Goal: Task Accomplishment & Management: Complete application form

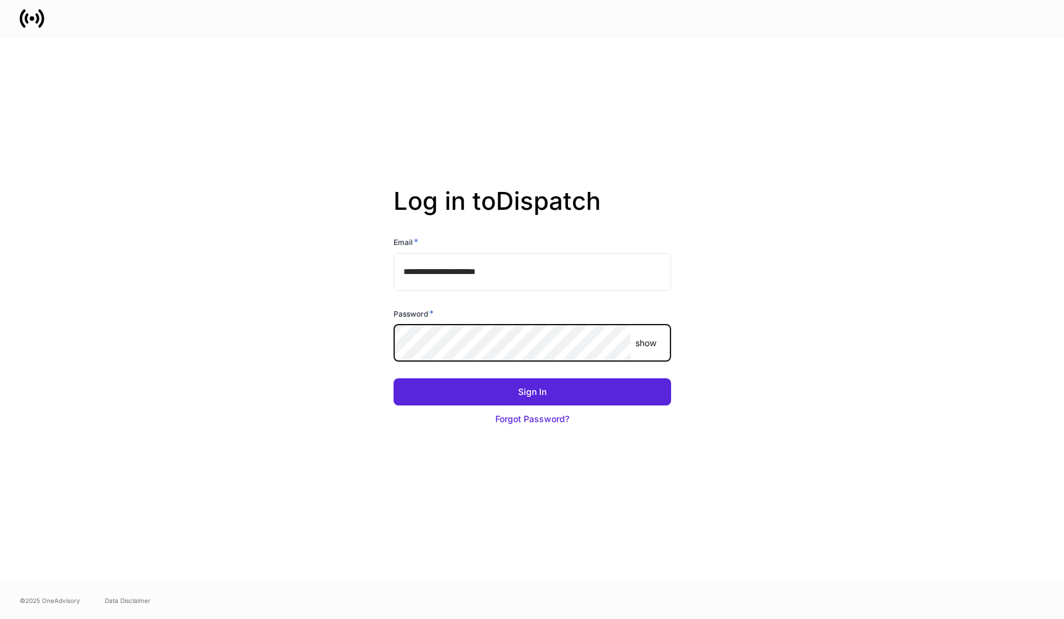
click at [394, 378] on button "Sign In" at bounding box center [533, 391] width 278 height 27
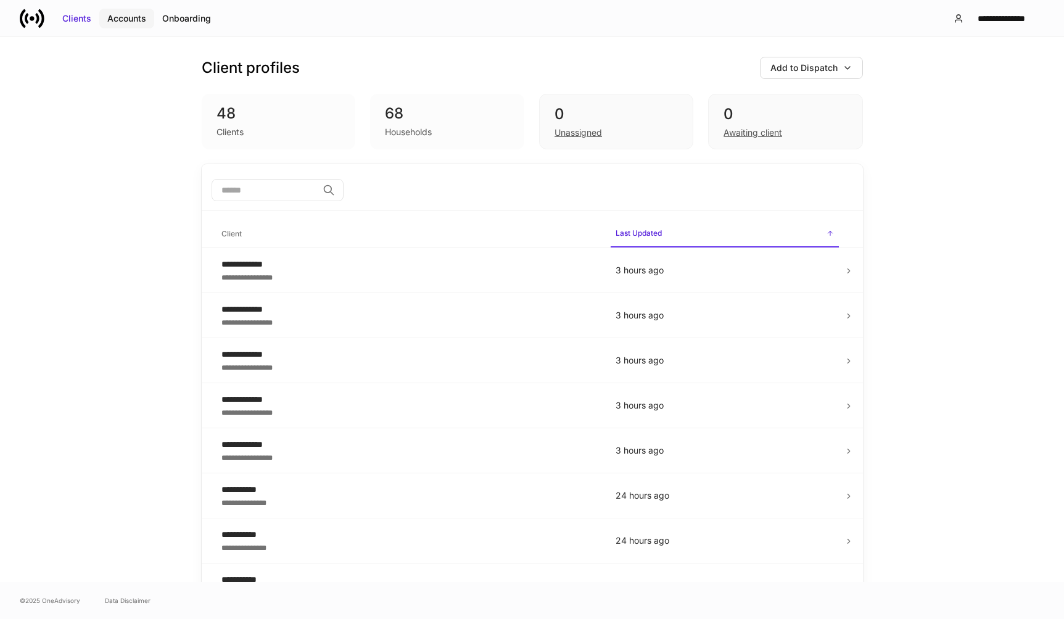
click at [131, 23] on div "Accounts" at bounding box center [126, 18] width 39 height 12
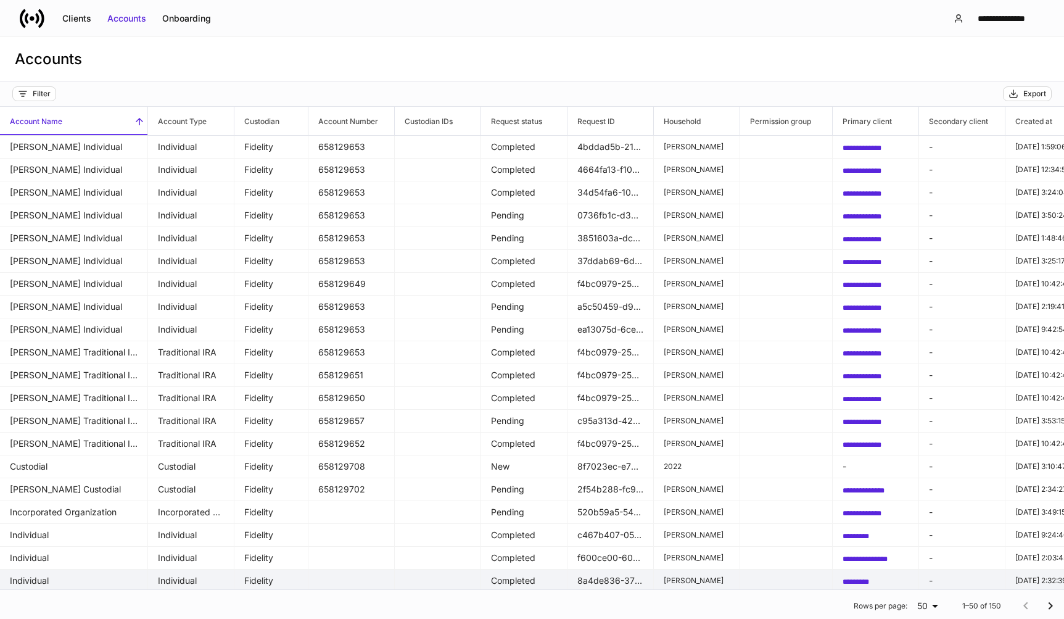
drag, startPoint x: 621, startPoint y: 580, endPoint x: 315, endPoint y: 574, distance: 306.6
click at [315, 574] on tr "Individual Individual Fidelity Completed 8a4de836-3778-4df3-a953-76ad04519151 […" at bounding box center [873, 580] width 1746 height 23
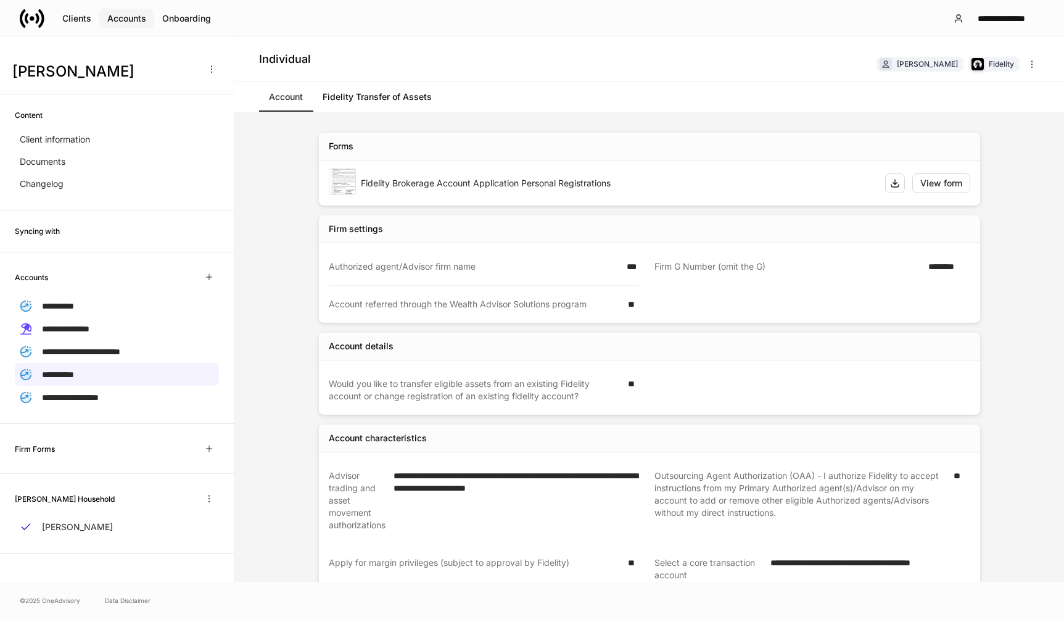
click at [130, 20] on div "Accounts" at bounding box center [126, 18] width 39 height 12
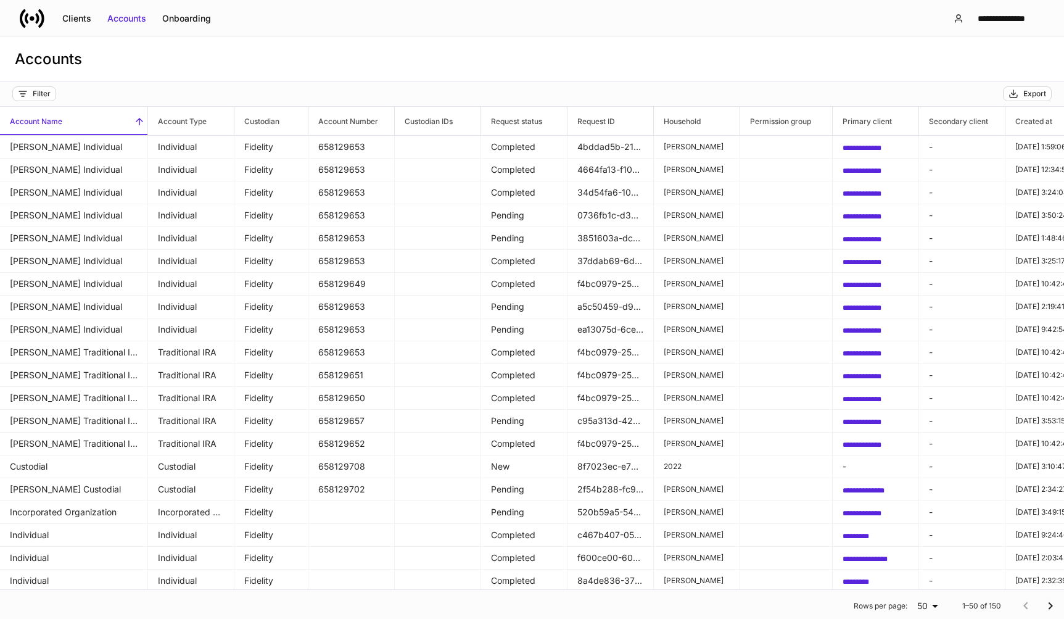
click at [919, 49] on div "Accounts" at bounding box center [532, 59] width 1064 height 44
click at [270, 614] on div "Rows per page: 50 ** 1–50 of 150" at bounding box center [532, 606] width 1064 height 32
click at [419, 93] on div "Filter" at bounding box center [502, 93] width 981 height 15
click at [202, 17] on div "Onboarding" at bounding box center [186, 18] width 49 height 12
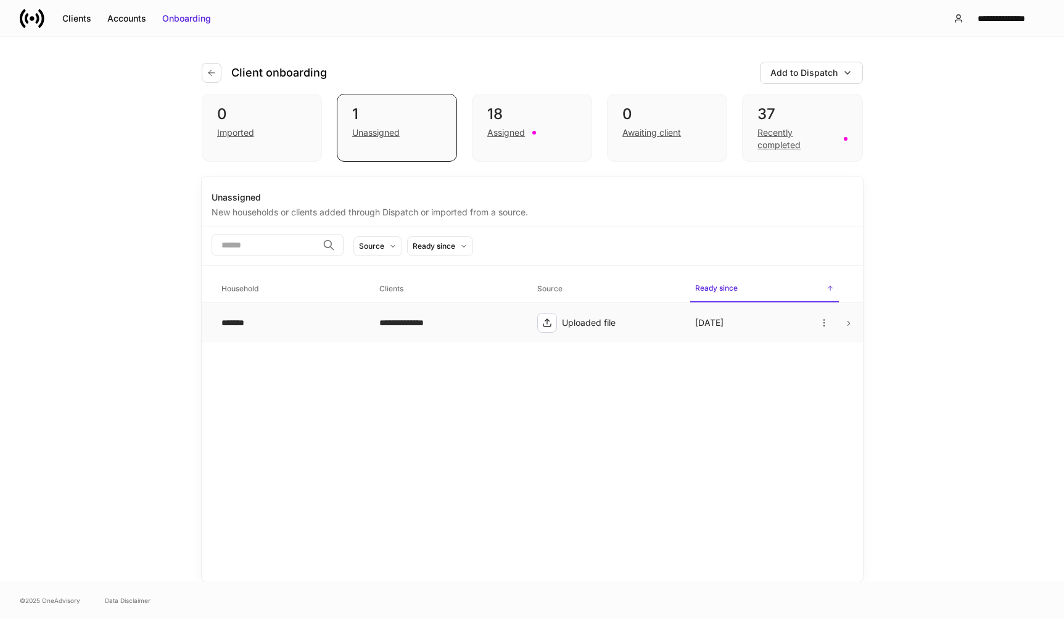
click at [258, 328] on div "*******" at bounding box center [290, 322] width 138 height 12
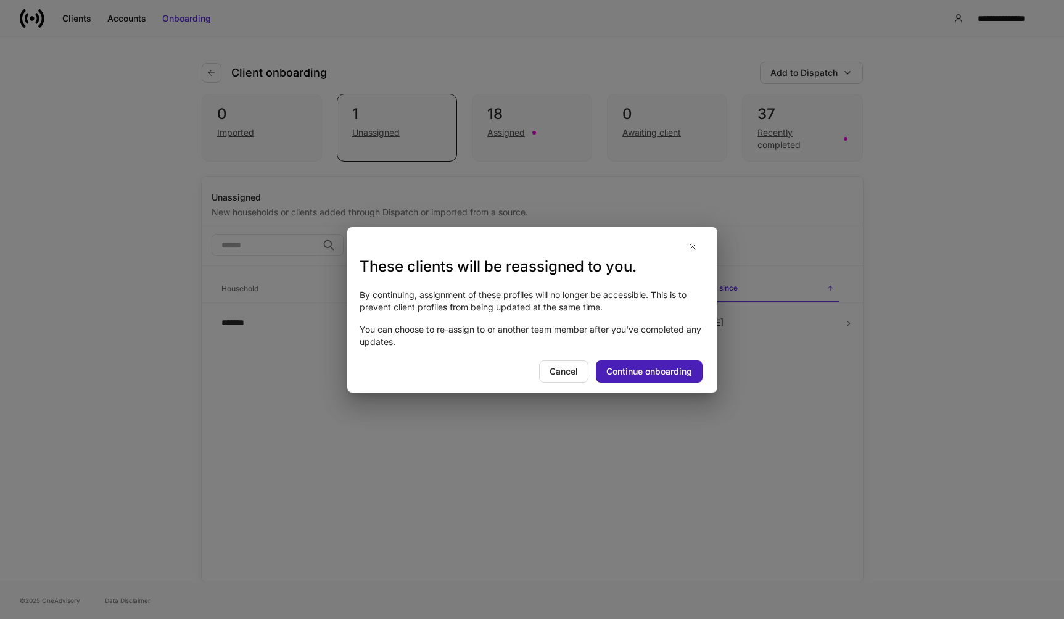
click at [650, 371] on div "Continue onboarding" at bounding box center [649, 371] width 86 height 12
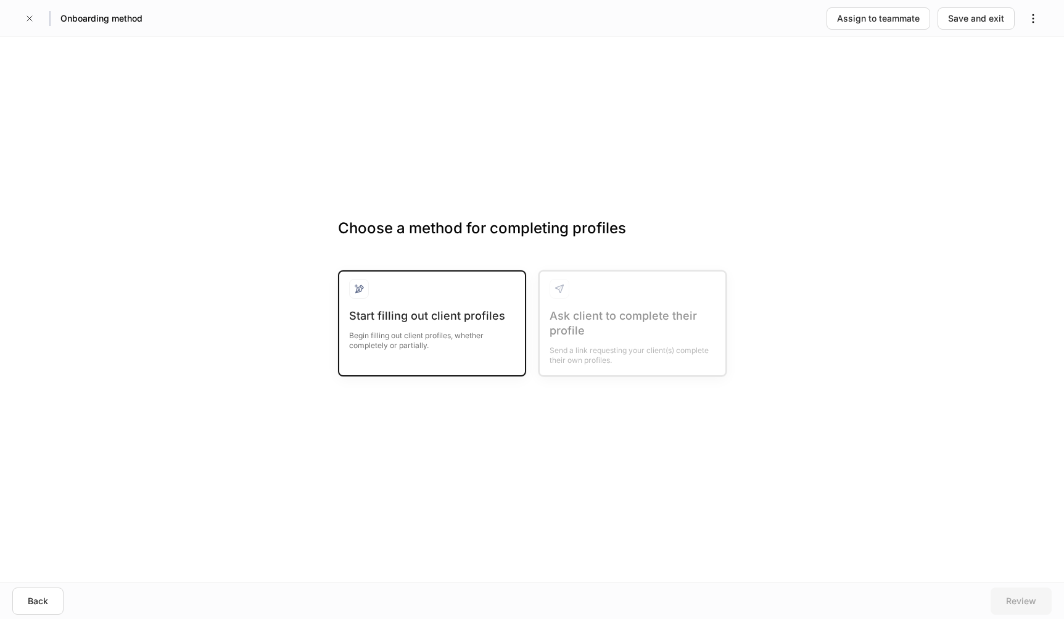
click at [396, 329] on div "Begin filling out client profiles, whether completely or partially." at bounding box center [432, 336] width 166 height 27
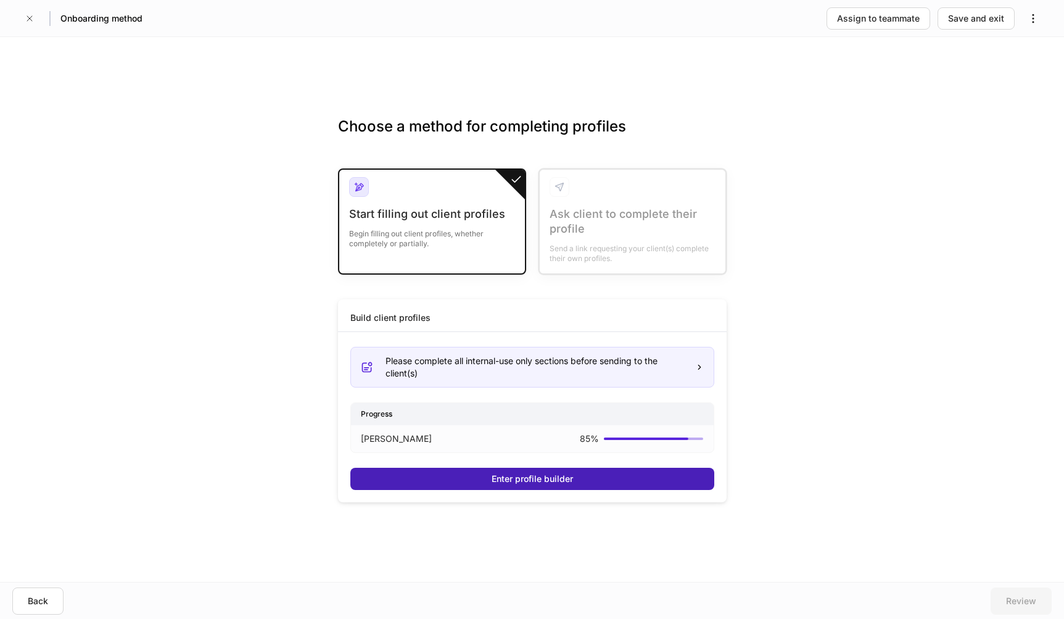
click at [484, 476] on button "Enter profile builder" at bounding box center [532, 479] width 364 height 22
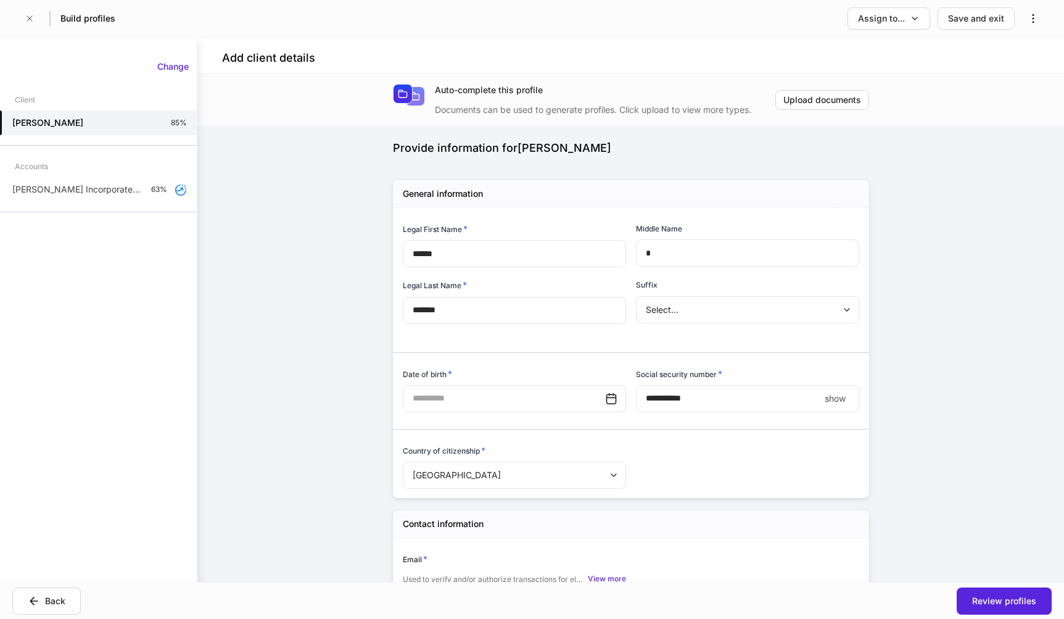
type input "**********"
drag, startPoint x: 62, startPoint y: 194, endPoint x: 347, endPoint y: 188, distance: 285.0
click at [64, 193] on p "[PERSON_NAME] Incorporated Organization" at bounding box center [76, 189] width 129 height 12
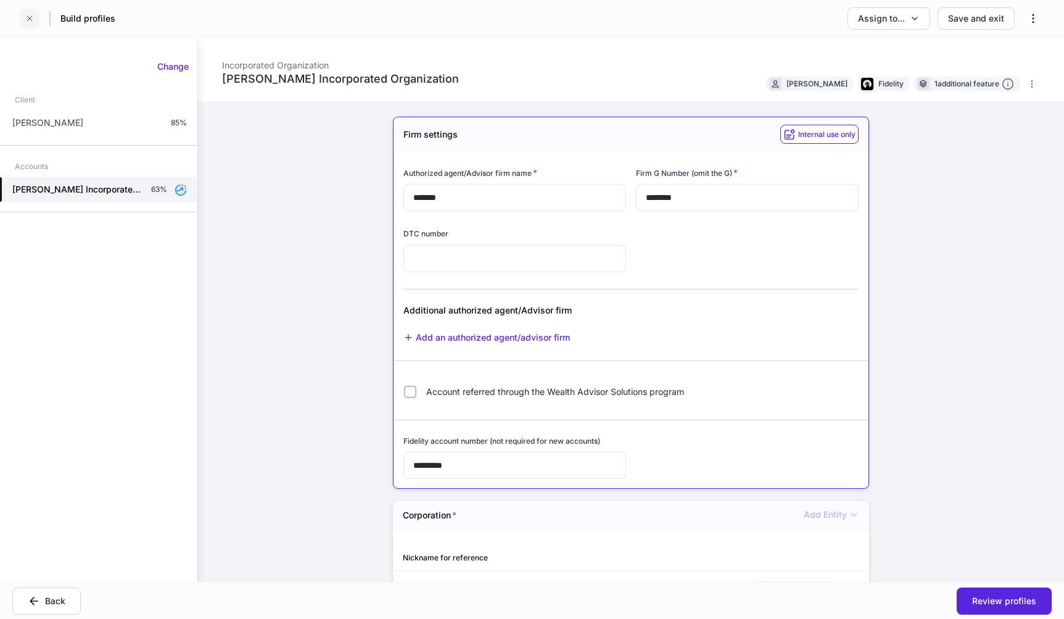
click at [30, 20] on icon "button" at bounding box center [30, 19] width 10 height 10
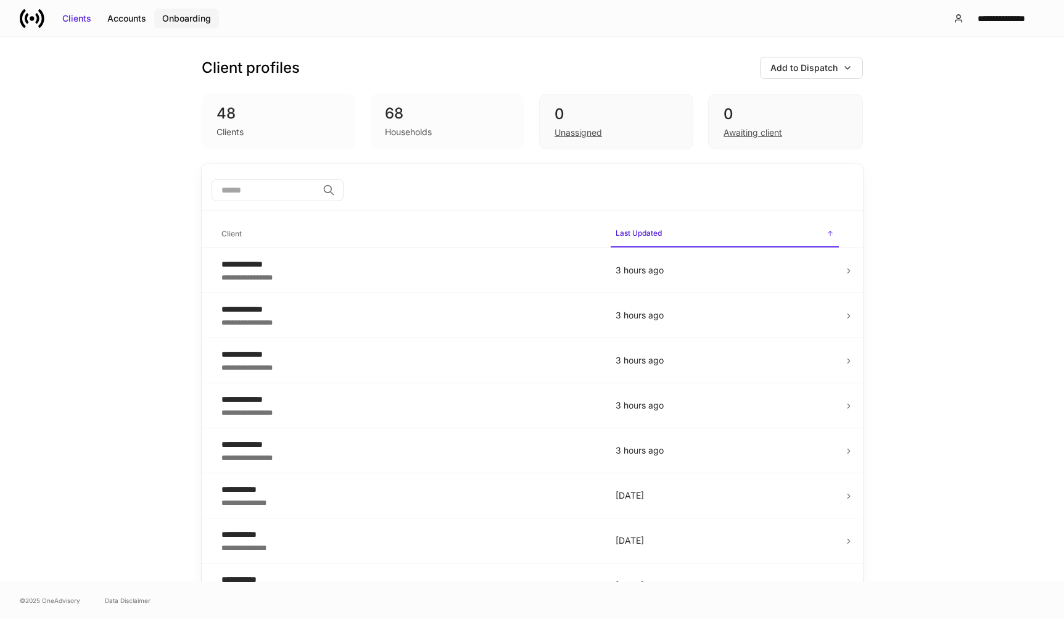
click at [205, 15] on div "Onboarding" at bounding box center [186, 18] width 49 height 12
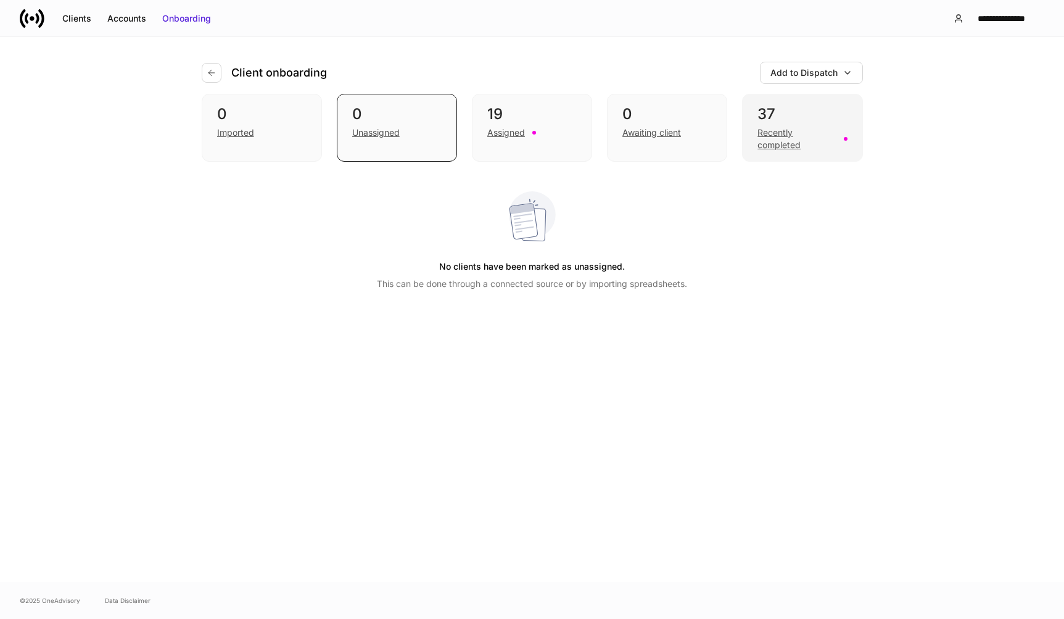
click at [774, 140] on div "Recently completed" at bounding box center [796, 138] width 78 height 25
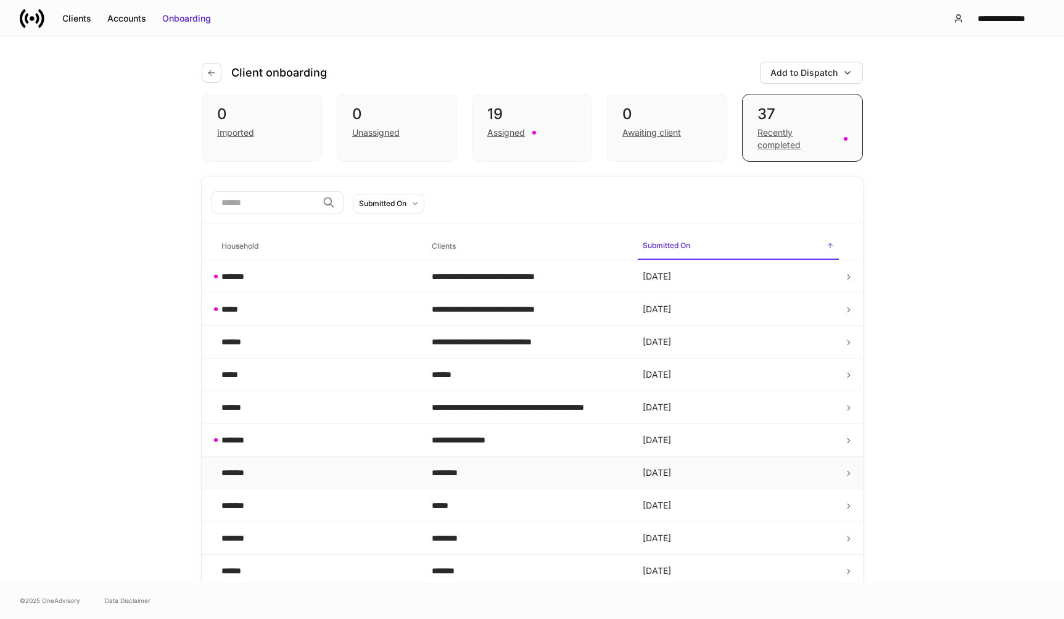
click at [230, 476] on div "*******" at bounding box center [235, 472] width 28 height 12
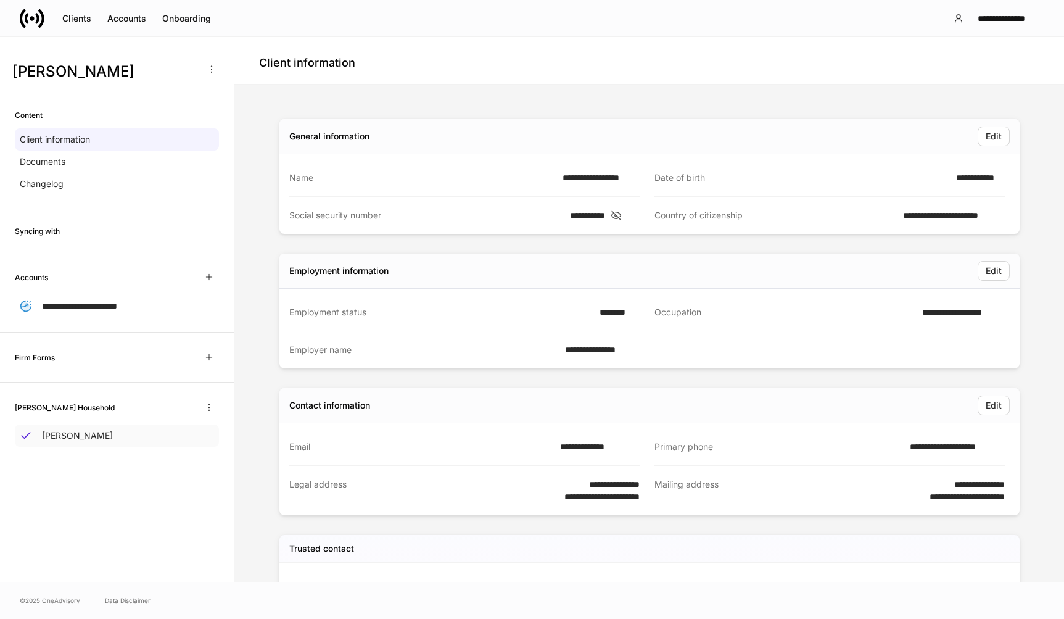
click at [68, 433] on p "[PERSON_NAME]" at bounding box center [77, 435] width 71 height 12
drag, startPoint x: 62, startPoint y: 405, endPoint x: 76, endPoint y: 424, distance: 24.3
click at [62, 405] on h6 "[PERSON_NAME] Household" at bounding box center [65, 408] width 100 height 12
click at [65, 485] on div "**********" at bounding box center [117, 309] width 234 height 545
click at [116, 502] on div "**********" at bounding box center [117, 309] width 234 height 545
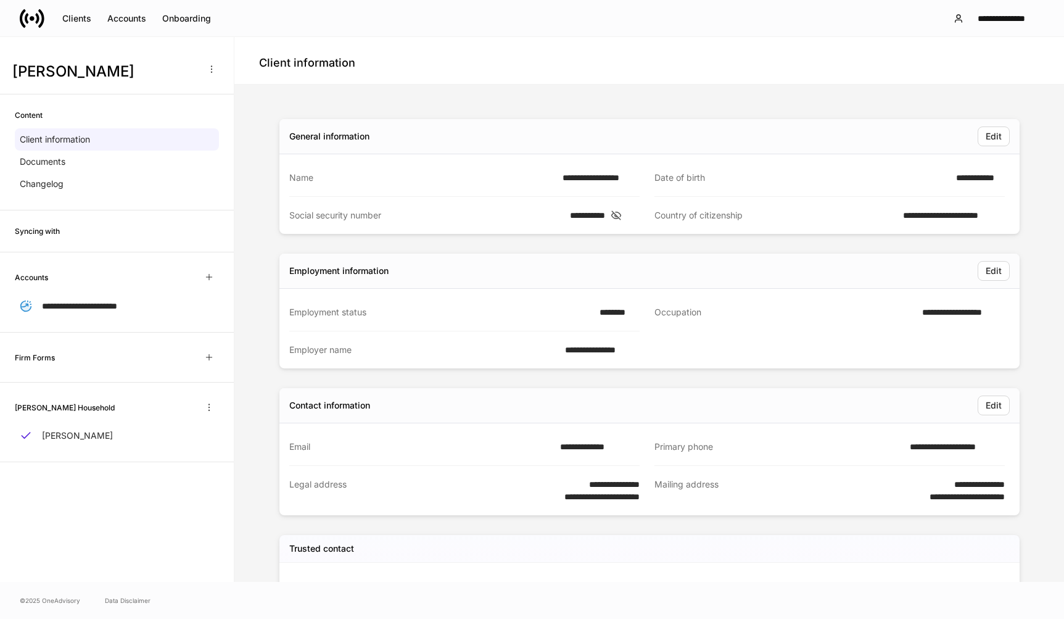
click at [460, 101] on div "**********" at bounding box center [649, 463] width 820 height 748
click at [69, 435] on p "[PERSON_NAME]" at bounding box center [77, 435] width 71 height 12
click at [191, 19] on div "Onboarding" at bounding box center [186, 18] width 49 height 12
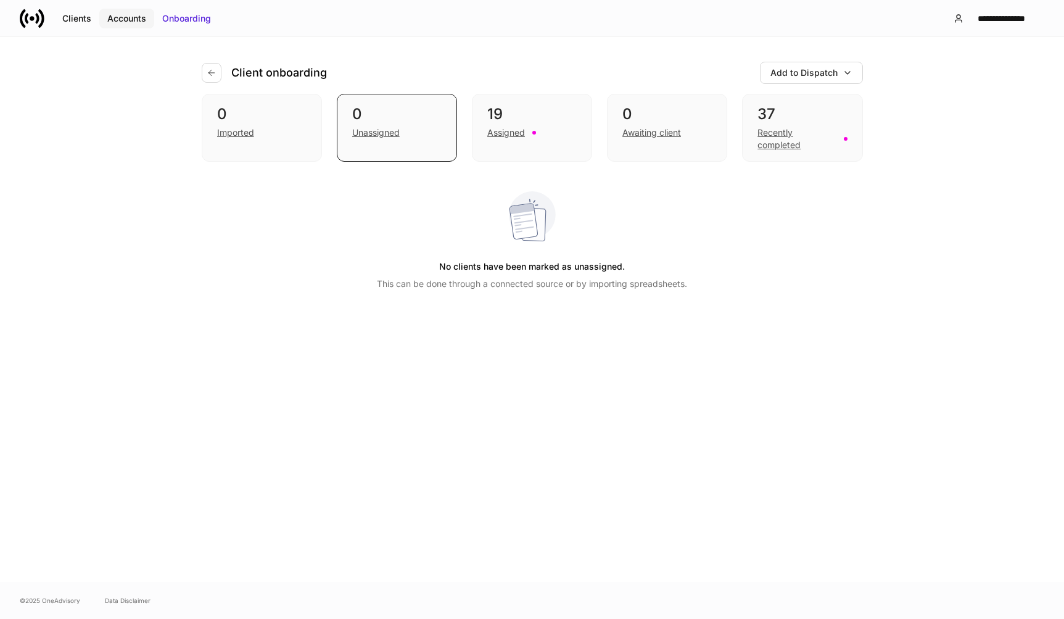
click at [136, 22] on div "Accounts" at bounding box center [126, 18] width 39 height 12
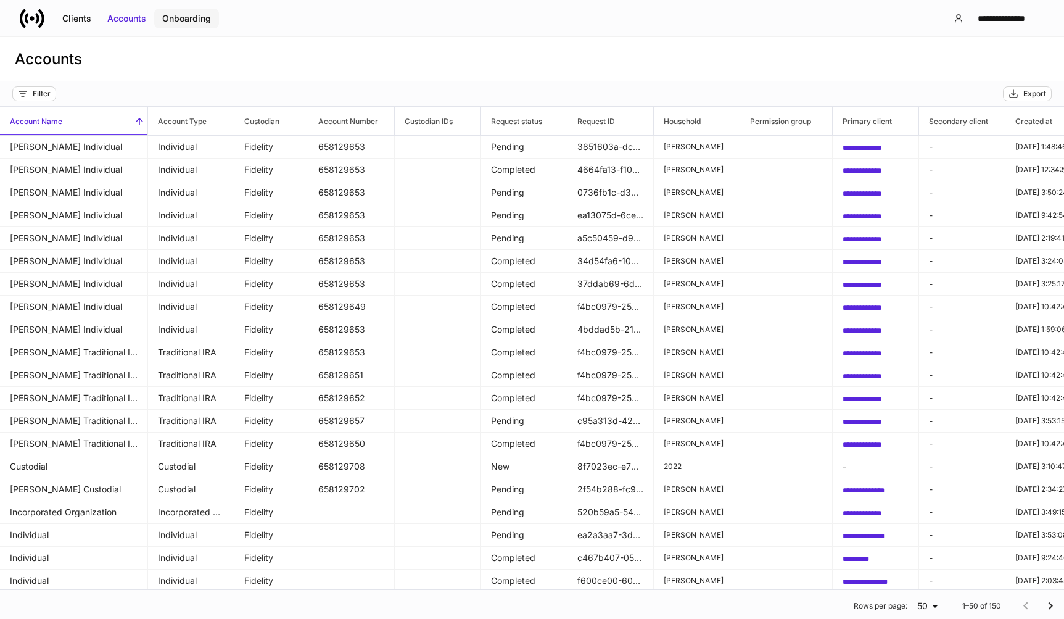
click at [186, 22] on div "Onboarding" at bounding box center [186, 18] width 49 height 12
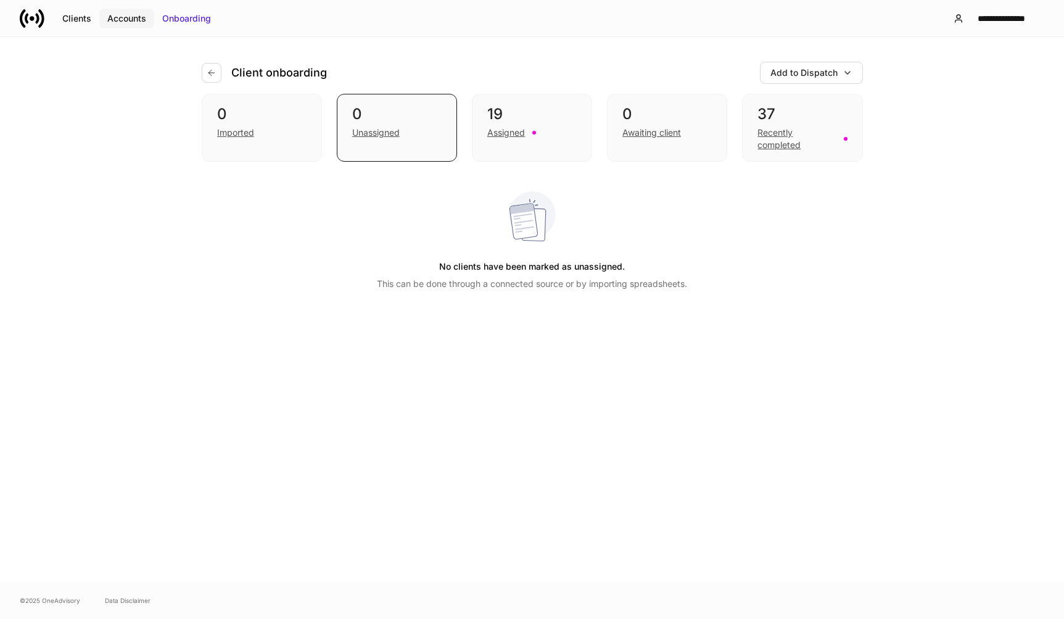
click at [123, 19] on div "Accounts" at bounding box center [126, 18] width 39 height 12
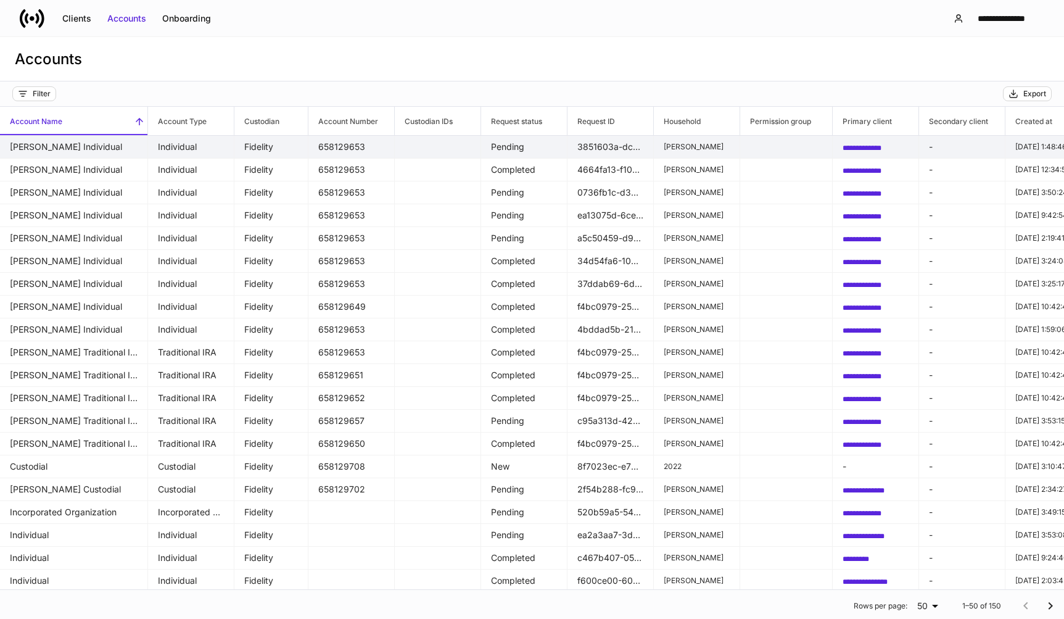
click at [94, 147] on td "[PERSON_NAME] Individual" at bounding box center [74, 147] width 148 height 23
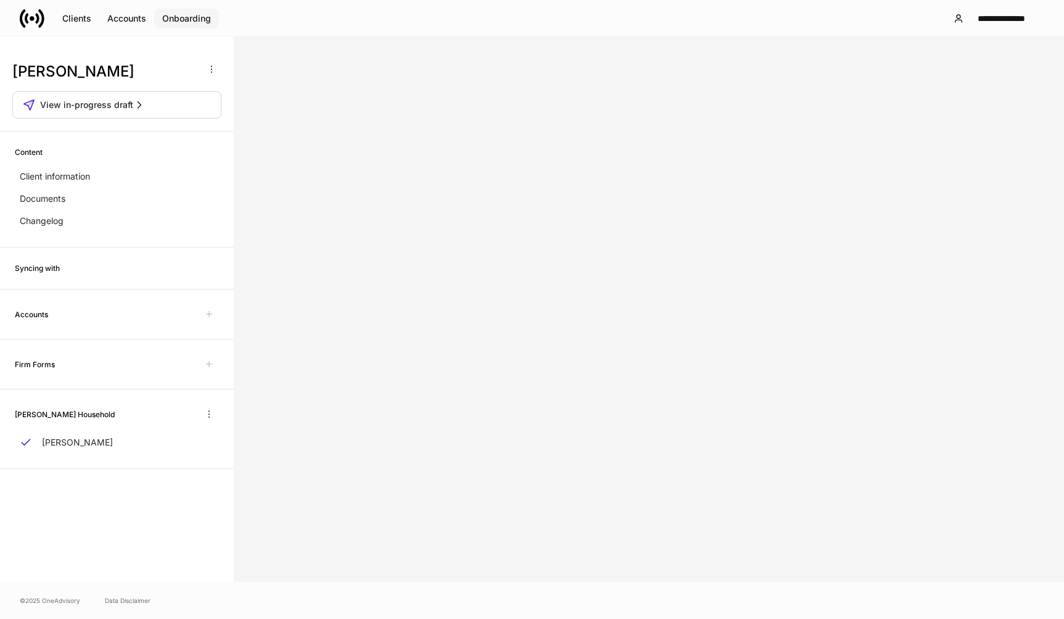
click at [190, 22] on div "Onboarding" at bounding box center [186, 18] width 49 height 12
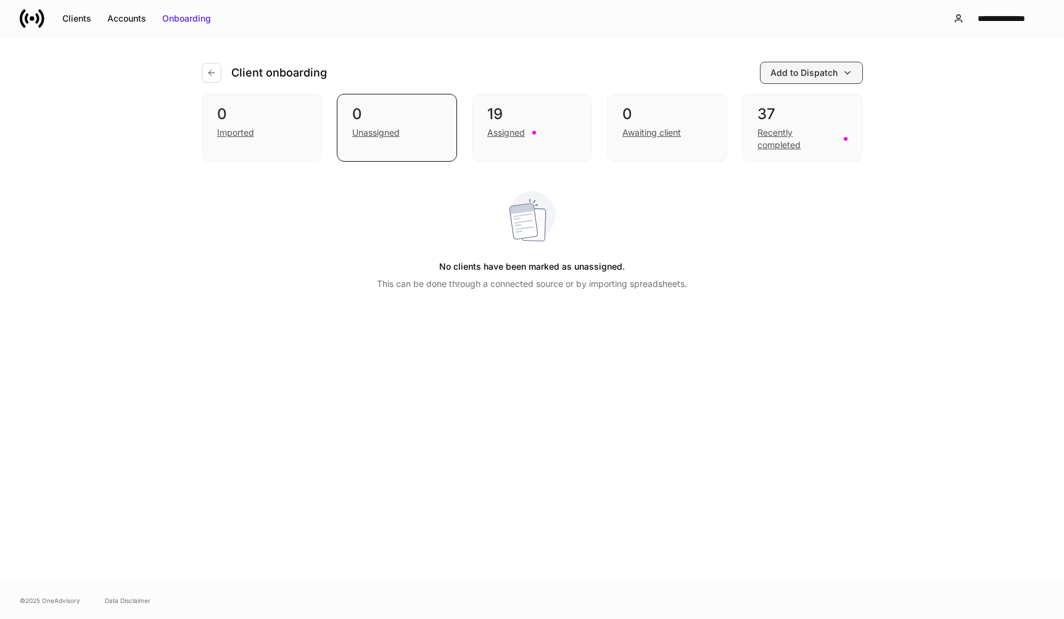
click at [853, 75] on button "Add to Dispatch" at bounding box center [811, 73] width 103 height 22
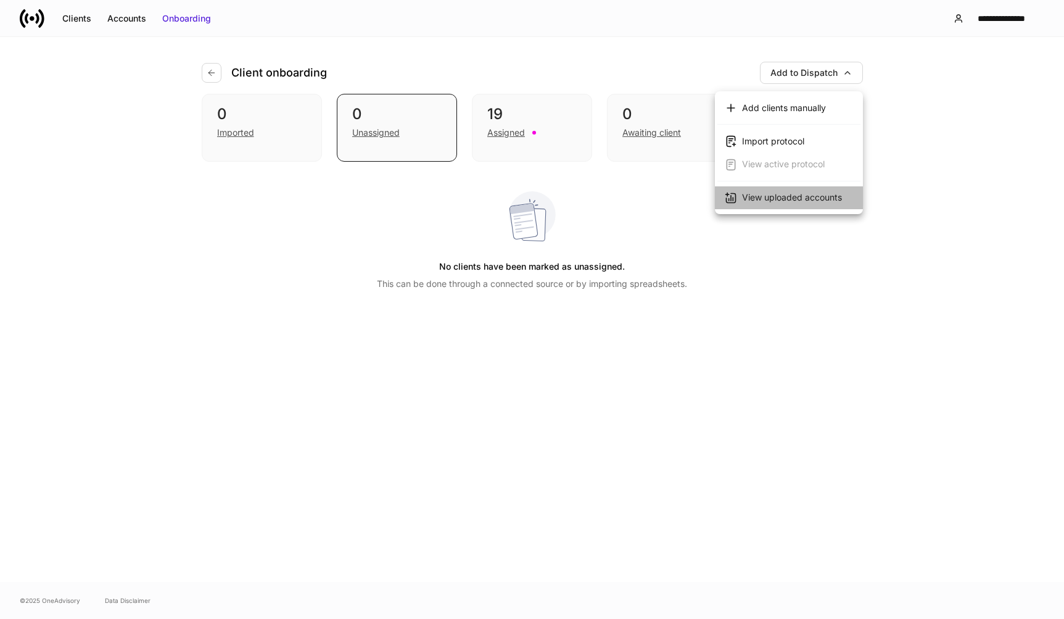
click at [781, 196] on div "View uploaded accounts" at bounding box center [792, 197] width 100 height 12
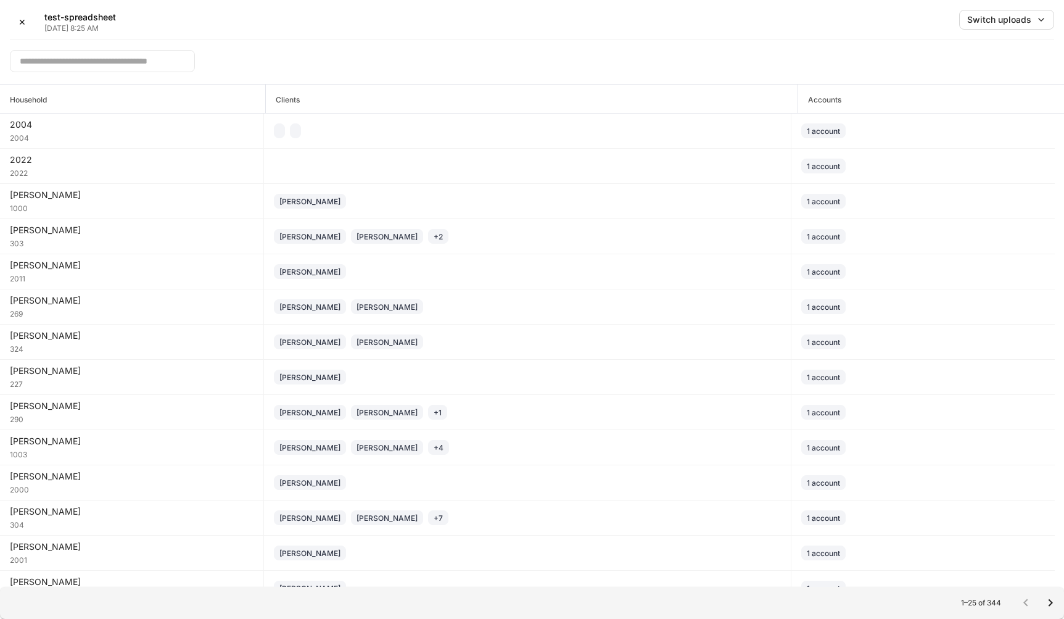
click at [503, 55] on div "​" at bounding box center [532, 57] width 1044 height 34
click at [28, 26] on button "✕" at bounding box center [22, 22] width 25 height 25
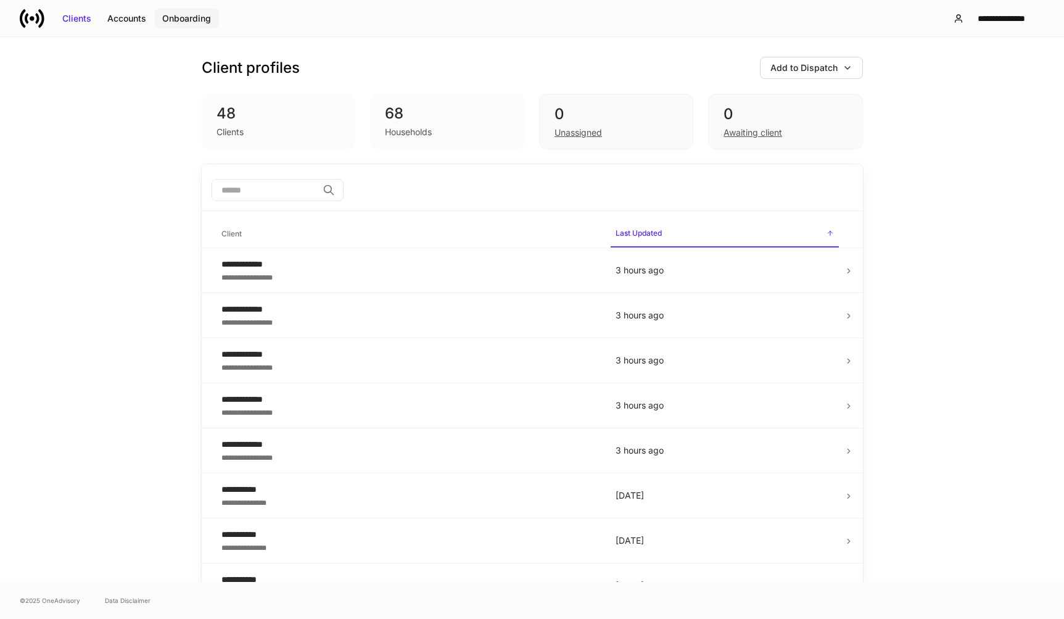
click at [189, 22] on div "Onboarding" at bounding box center [186, 18] width 49 height 12
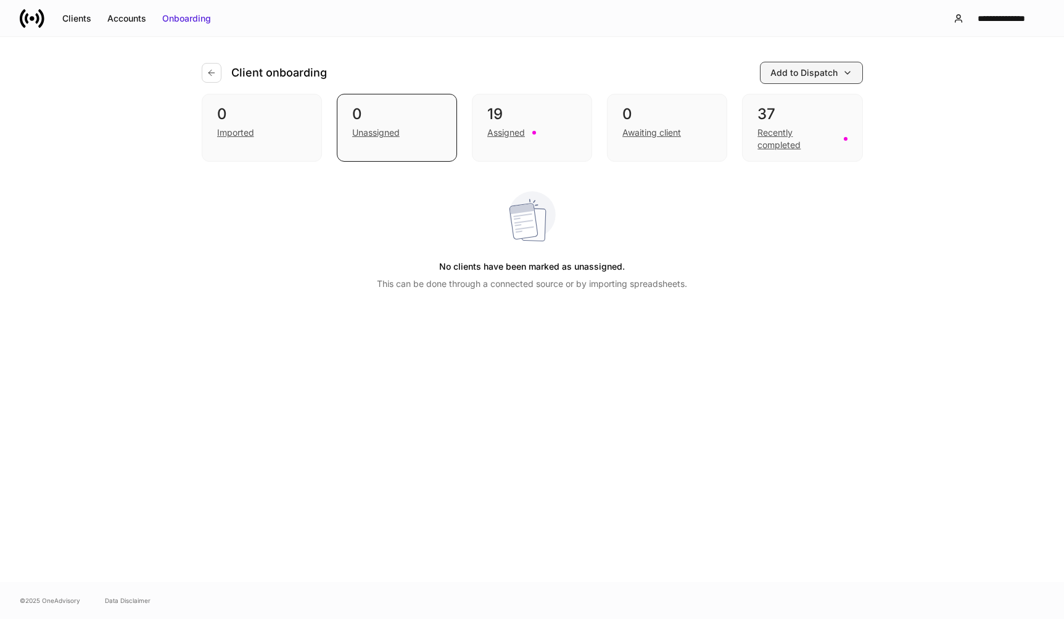
click at [829, 70] on div "Add to Dispatch" at bounding box center [803, 73] width 67 height 12
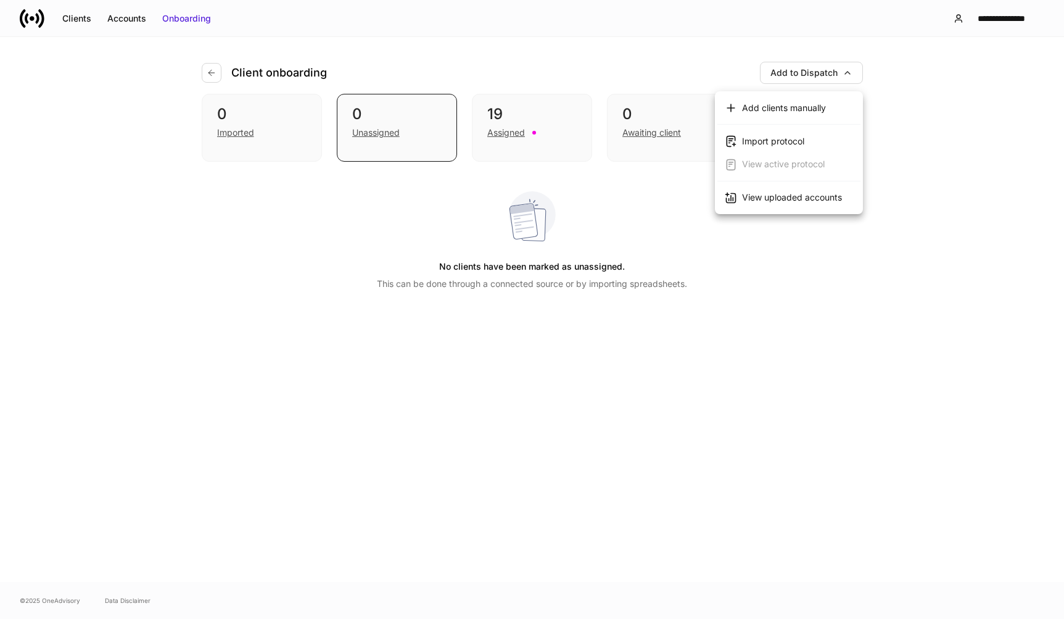
click at [773, 202] on div "View uploaded accounts" at bounding box center [792, 197] width 100 height 12
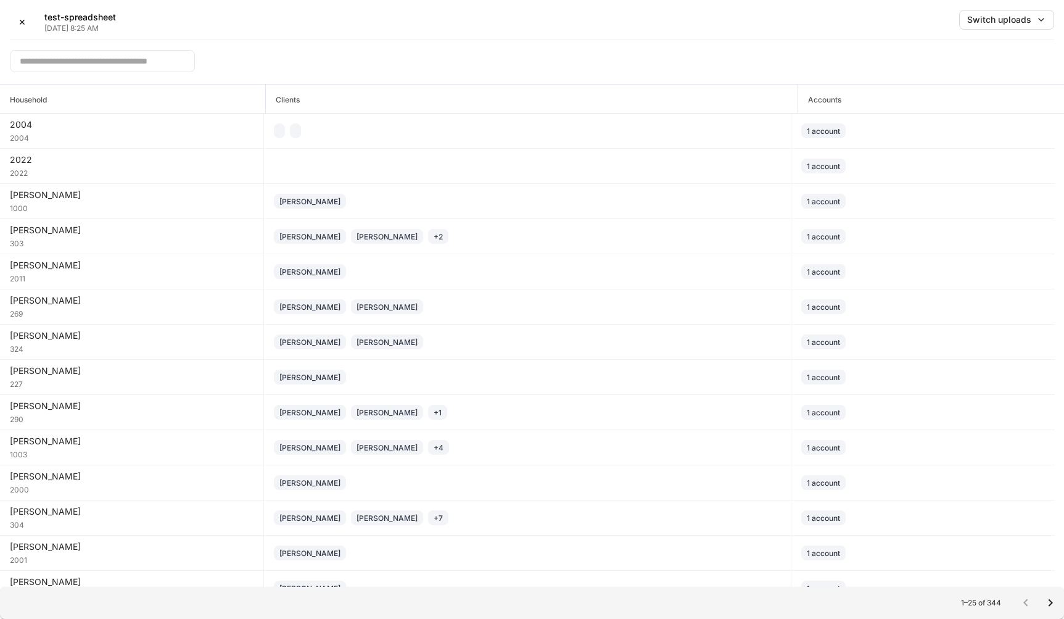
drag, startPoint x: 276, startPoint y: 50, endPoint x: 290, endPoint y: 44, distance: 14.9
click at [278, 49] on div "​" at bounding box center [532, 57] width 1044 height 34
click at [25, 25] on div "✕" at bounding box center [22, 22] width 7 height 12
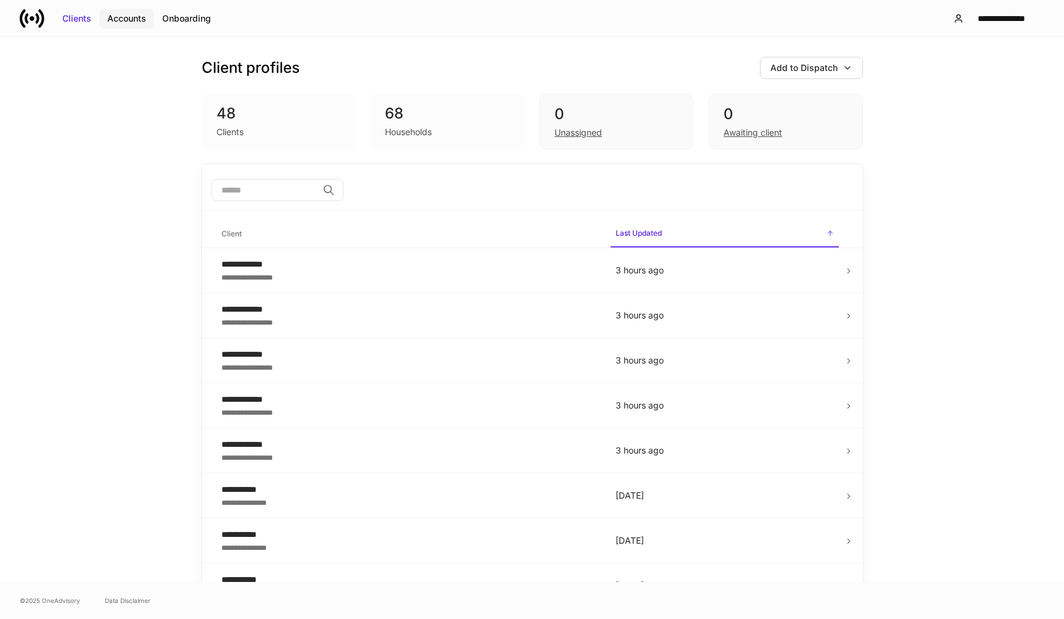
click at [122, 24] on div "Accounts" at bounding box center [126, 18] width 39 height 12
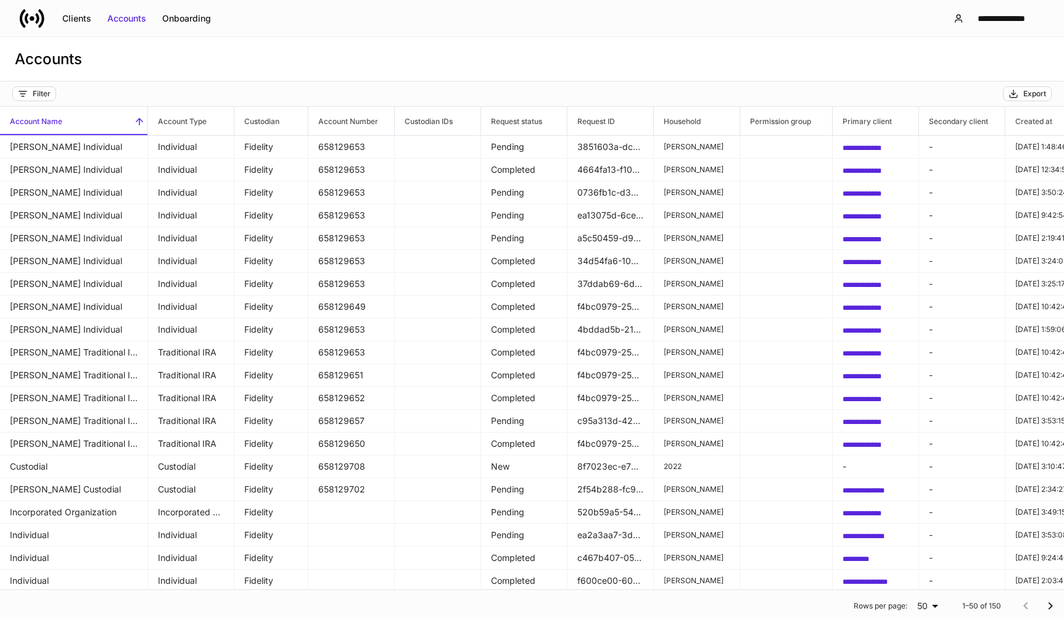
click at [411, 54] on div "Accounts" at bounding box center [532, 59] width 1064 height 44
click at [284, 63] on div "Accounts" at bounding box center [532, 59] width 1064 height 44
click at [185, 21] on div "Onboarding" at bounding box center [186, 18] width 49 height 12
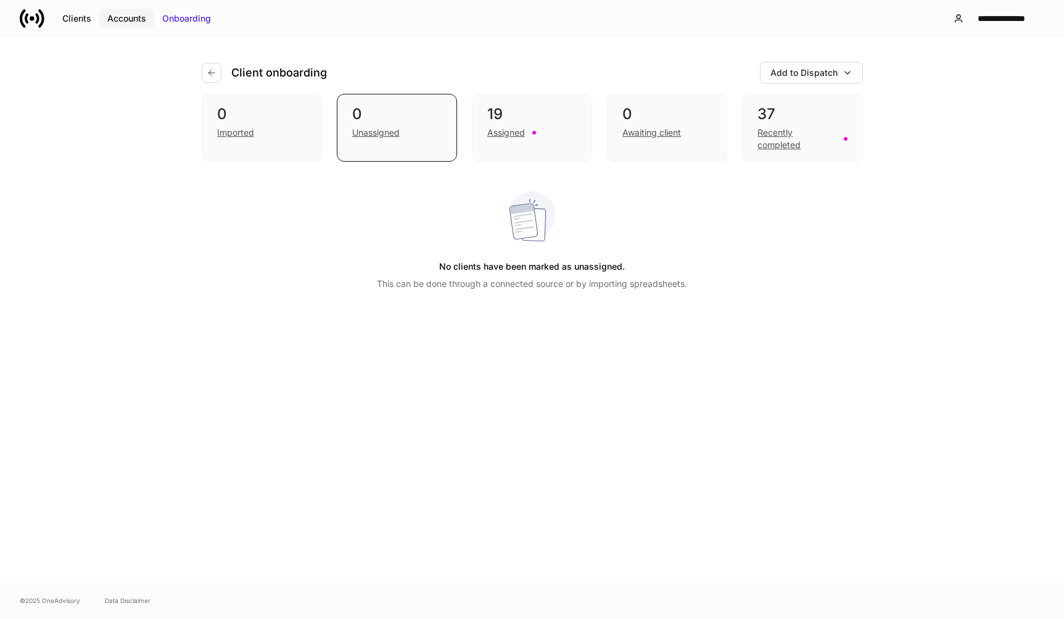
click at [123, 19] on div "Accounts" at bounding box center [126, 18] width 39 height 12
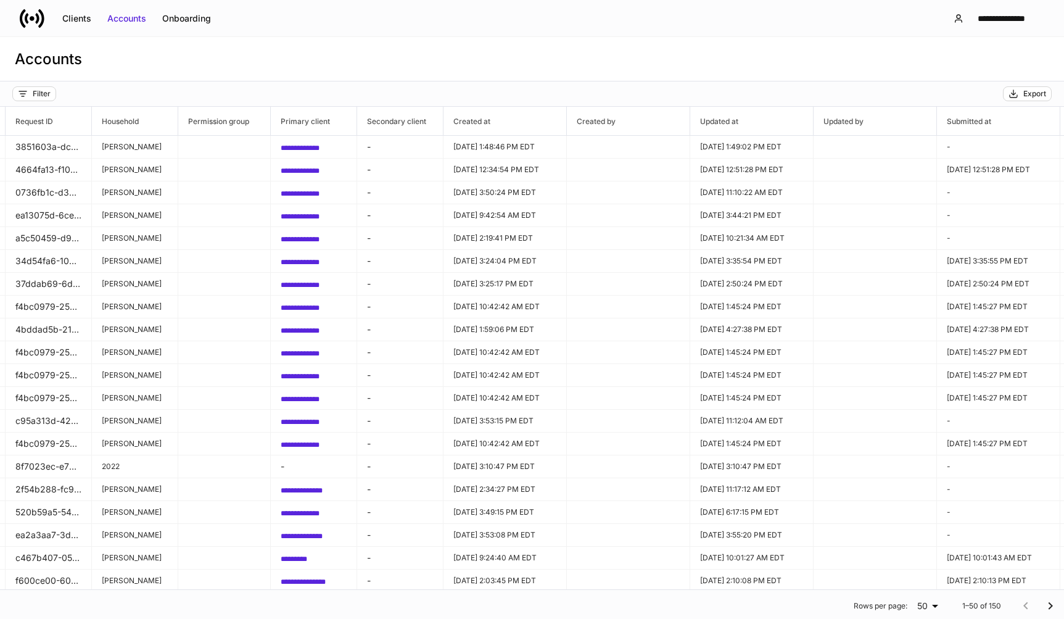
scroll to position [0, 691]
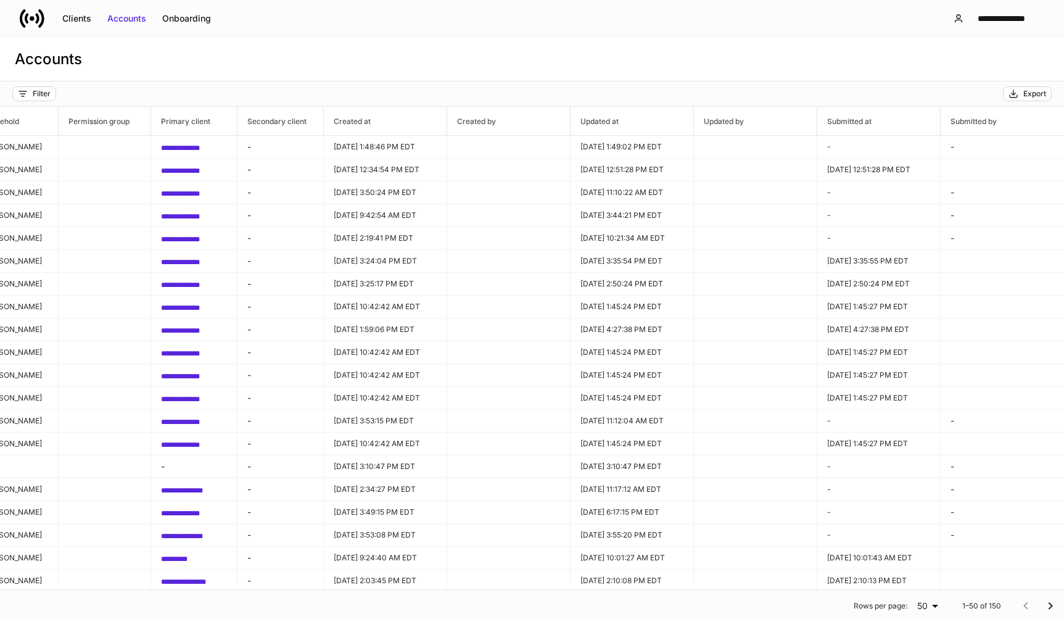
click at [445, 35] on div "**********" at bounding box center [532, 18] width 1064 height 37
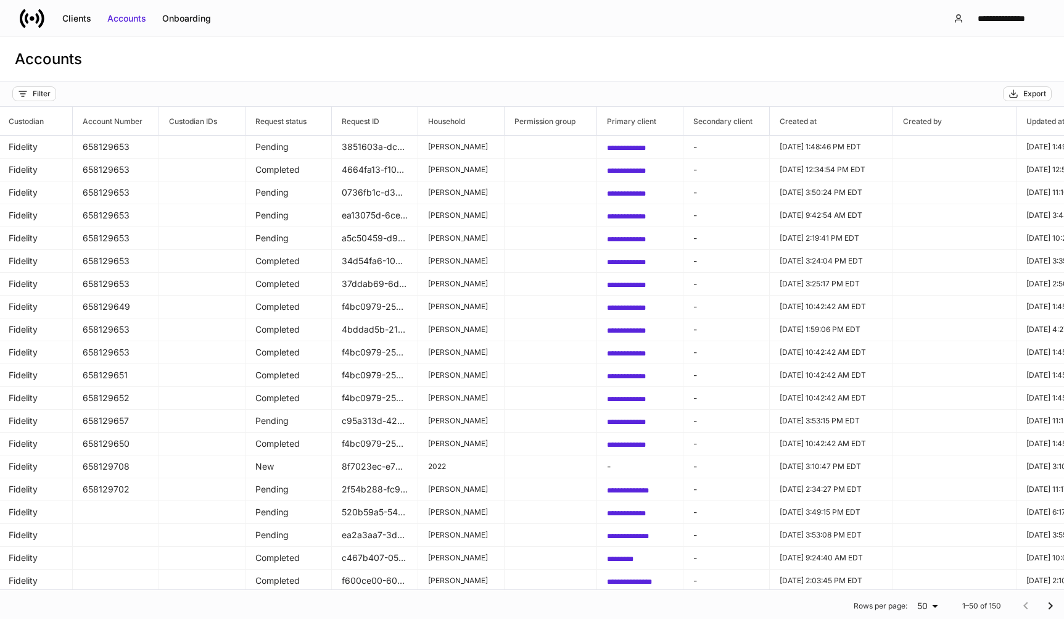
scroll to position [0, 0]
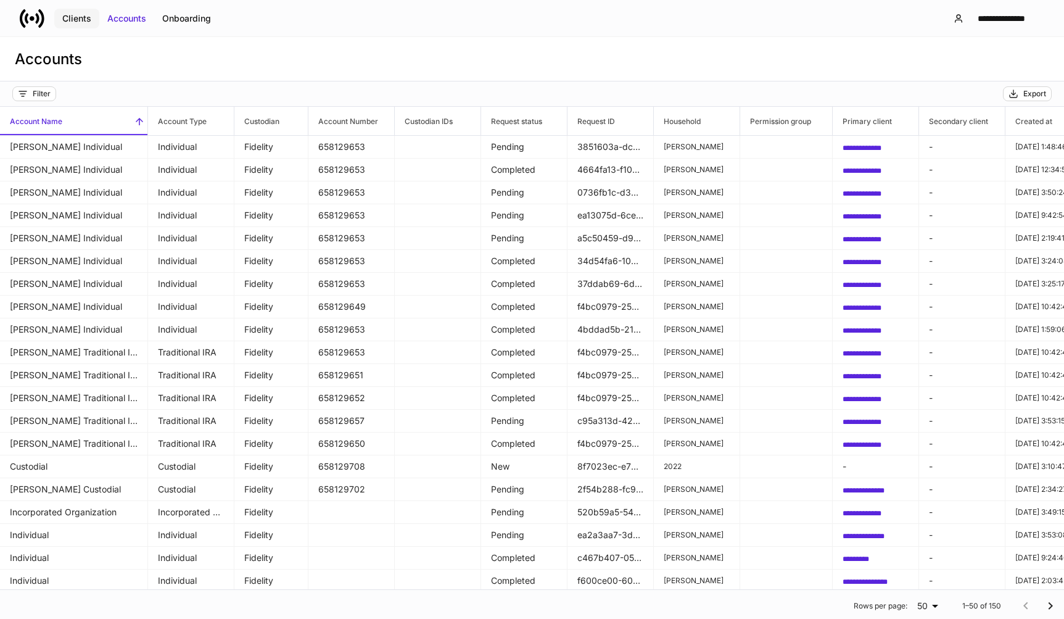
click at [74, 19] on div "Clients" at bounding box center [76, 18] width 29 height 12
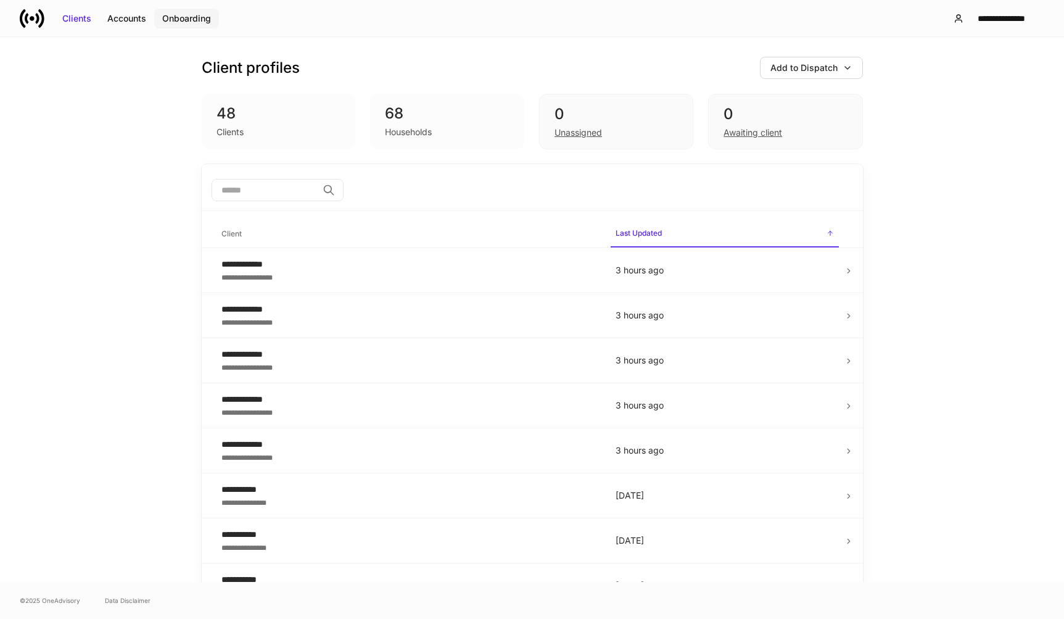
click at [197, 14] on div "Onboarding" at bounding box center [186, 18] width 49 height 12
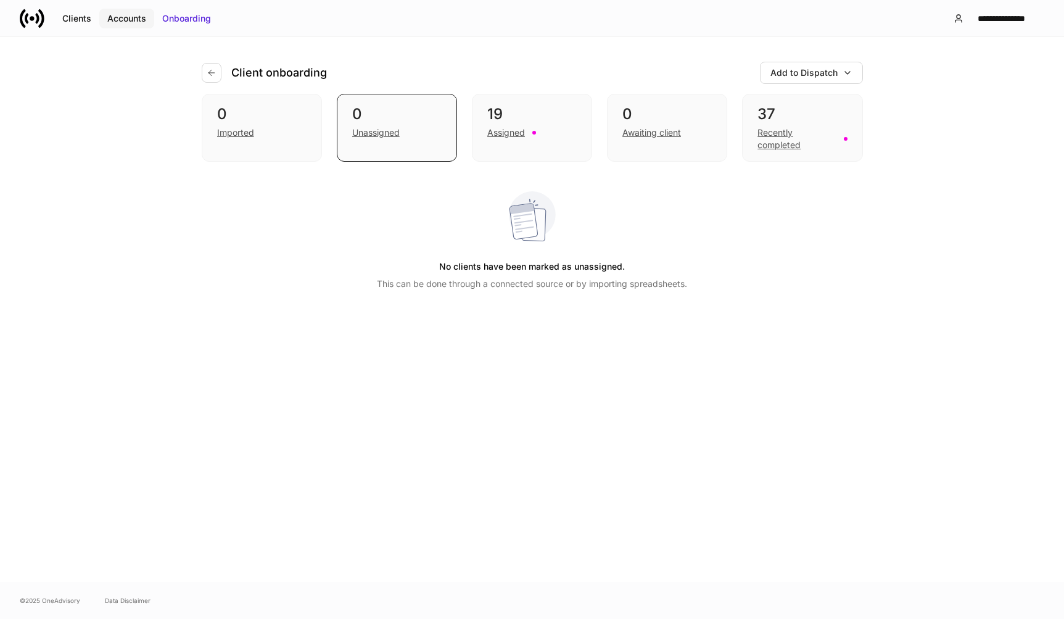
click at [136, 14] on div "Accounts" at bounding box center [126, 18] width 39 height 12
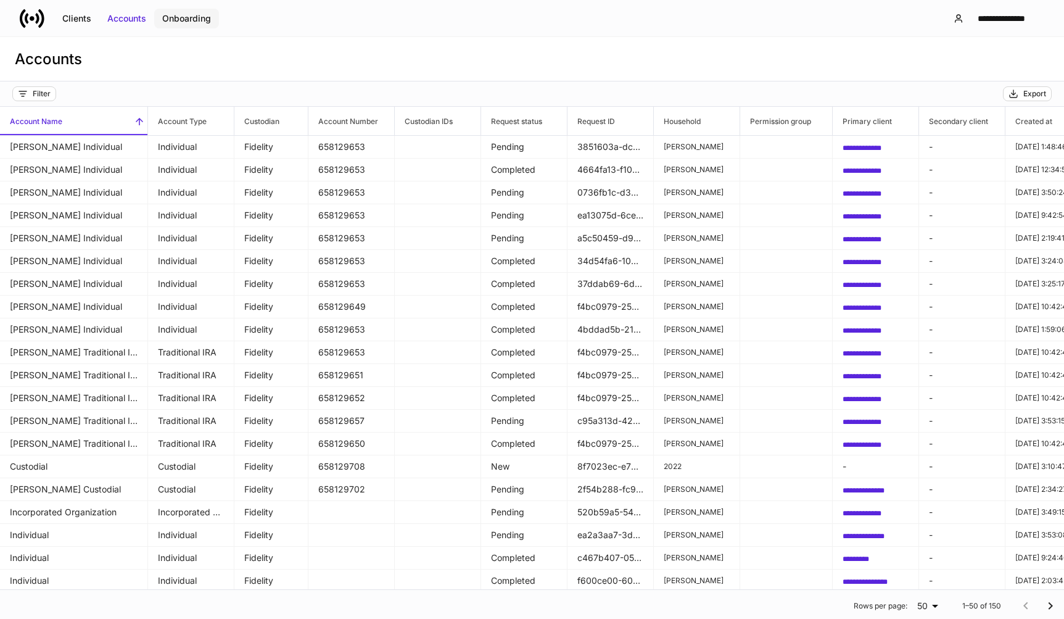
click at [186, 17] on div "Onboarding" at bounding box center [186, 18] width 49 height 12
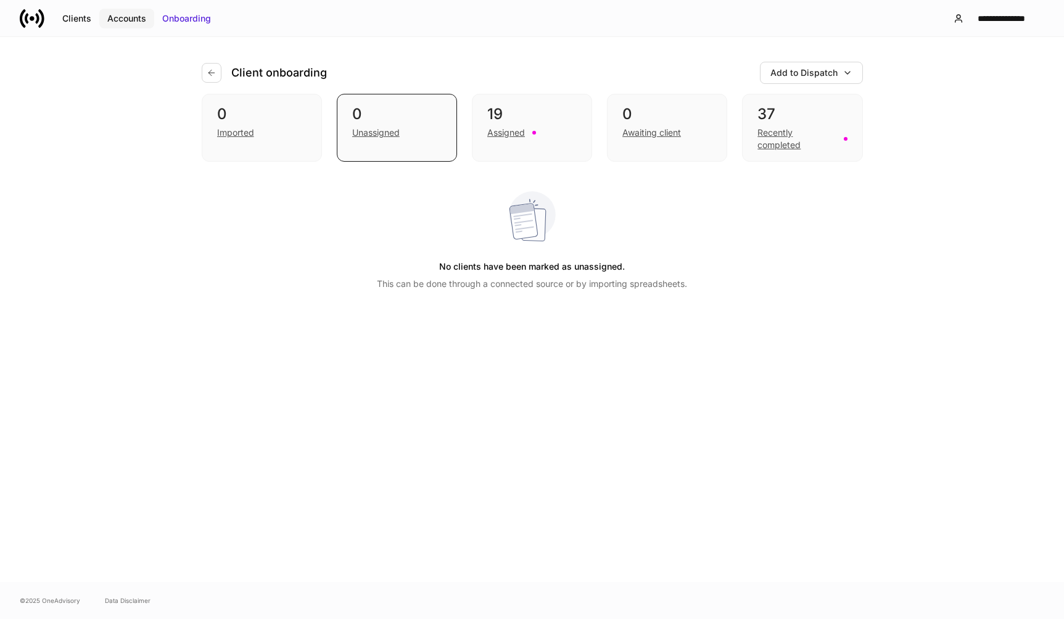
click at [124, 19] on div "Accounts" at bounding box center [126, 18] width 39 height 12
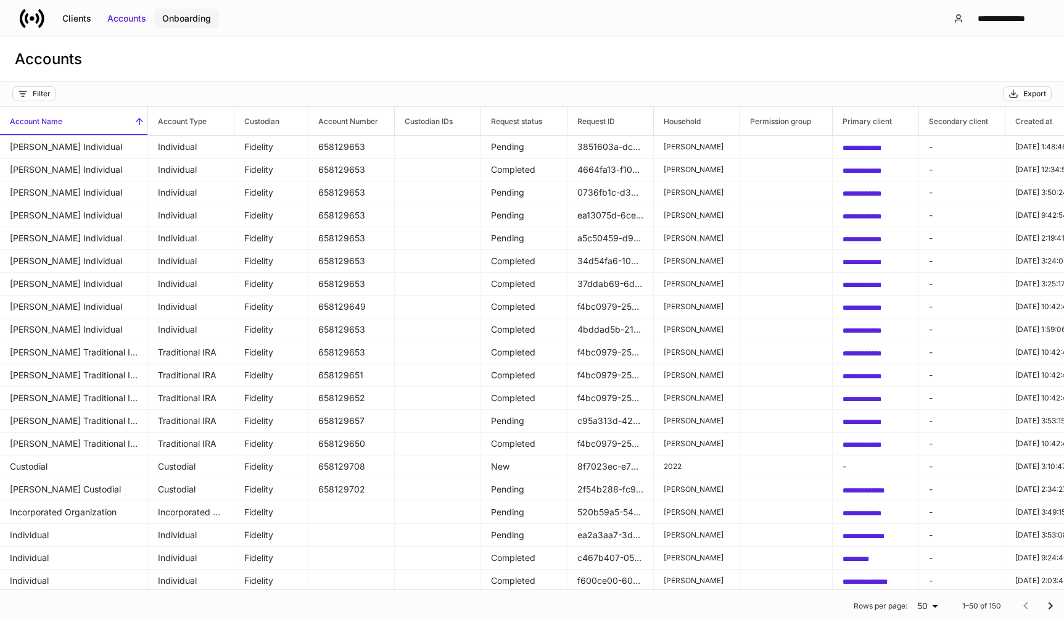
click at [181, 18] on div "Onboarding" at bounding box center [186, 18] width 49 height 12
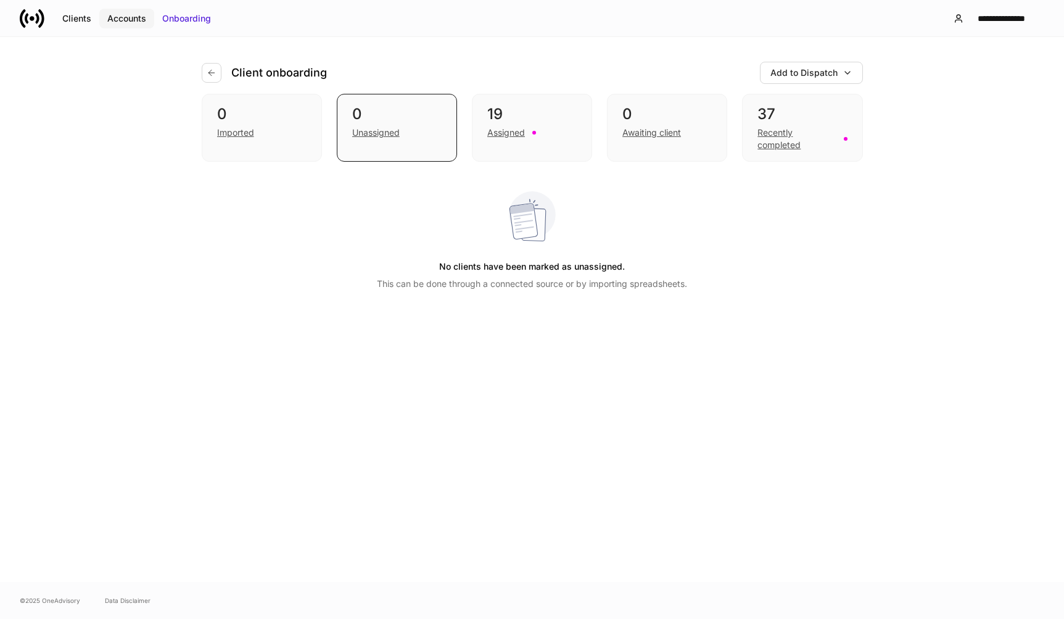
click at [133, 20] on div "Accounts" at bounding box center [126, 18] width 39 height 12
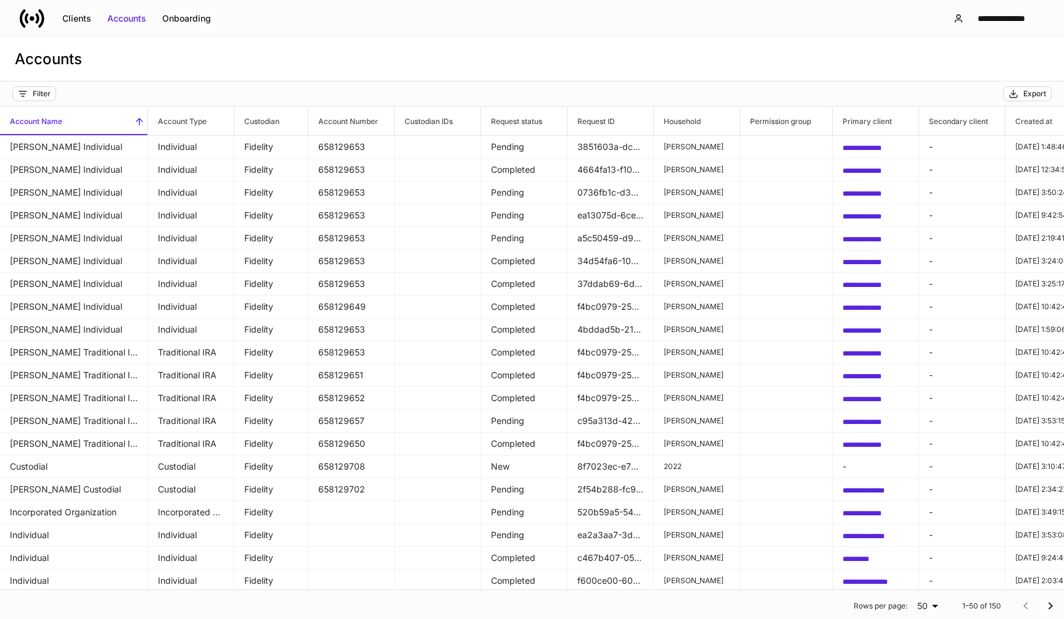
click at [340, 59] on div "Accounts" at bounding box center [532, 59] width 1064 height 44
click at [568, 46] on div "Accounts" at bounding box center [532, 59] width 1064 height 44
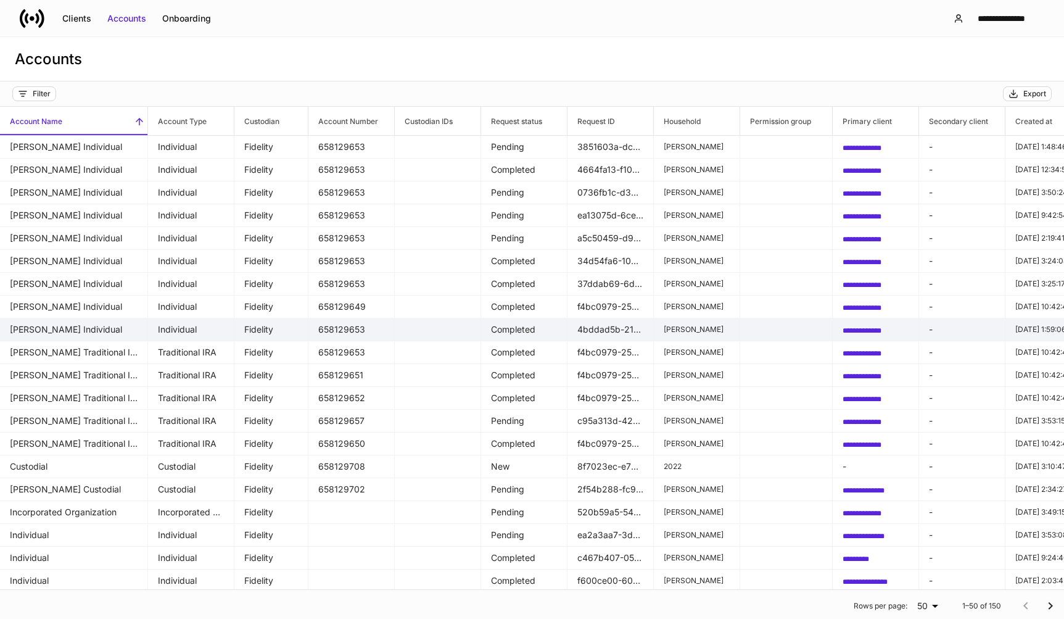
scroll to position [185, 0]
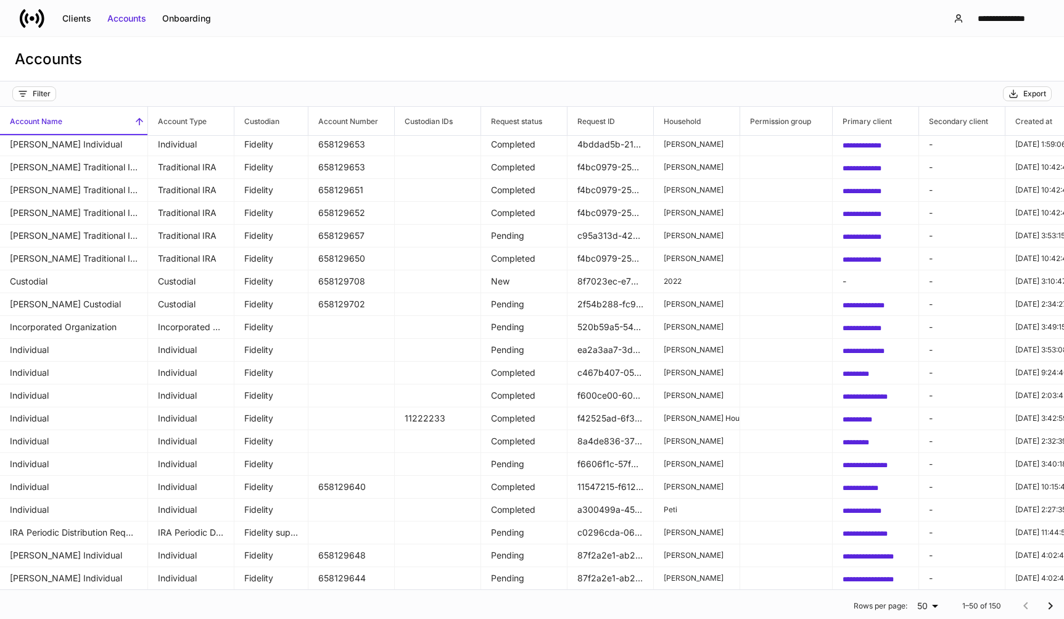
click at [473, 12] on div "**********" at bounding box center [532, 18] width 1064 height 36
click at [554, 51] on div "Accounts" at bounding box center [532, 59] width 1064 height 44
click at [186, 16] on div "Onboarding" at bounding box center [186, 18] width 49 height 12
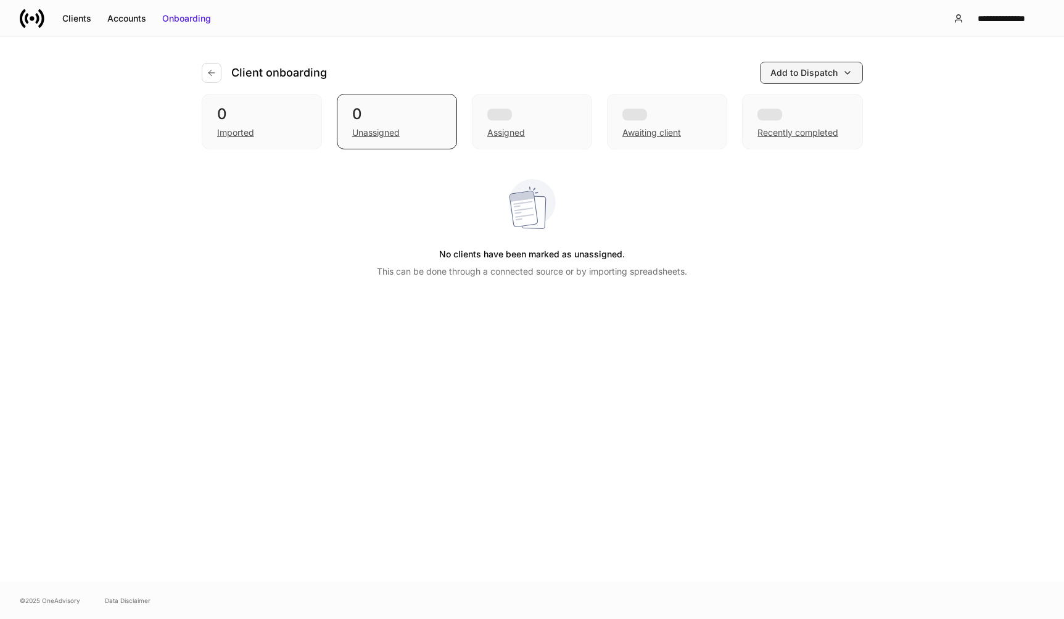
click at [809, 78] on div "Add to Dispatch" at bounding box center [803, 73] width 67 height 12
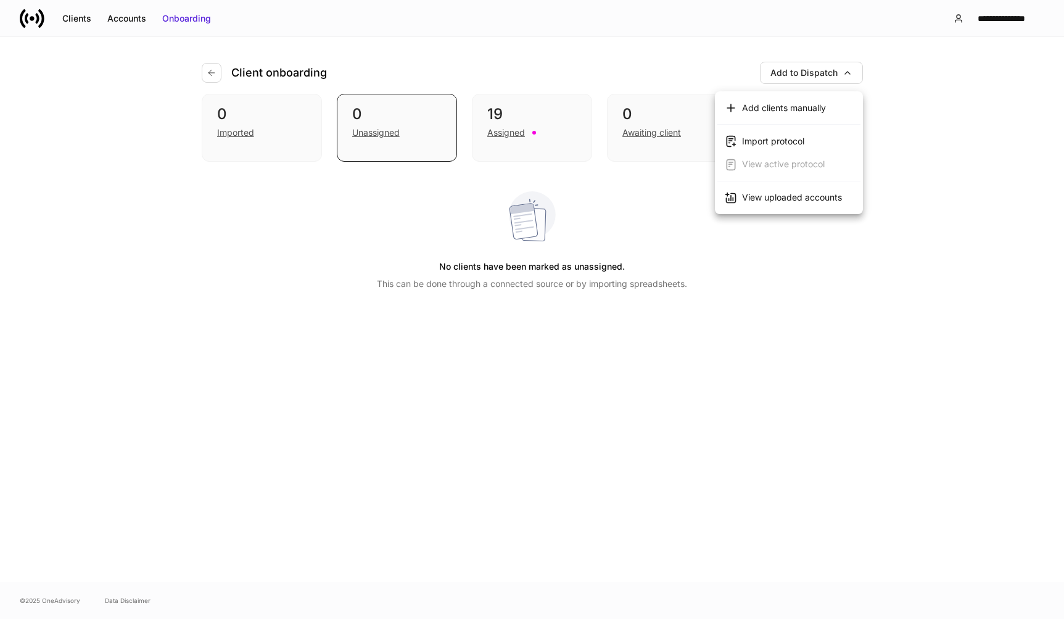
click at [76, 26] on div at bounding box center [532, 309] width 1064 height 619
click at [127, 19] on div "Accounts" at bounding box center [126, 18] width 39 height 12
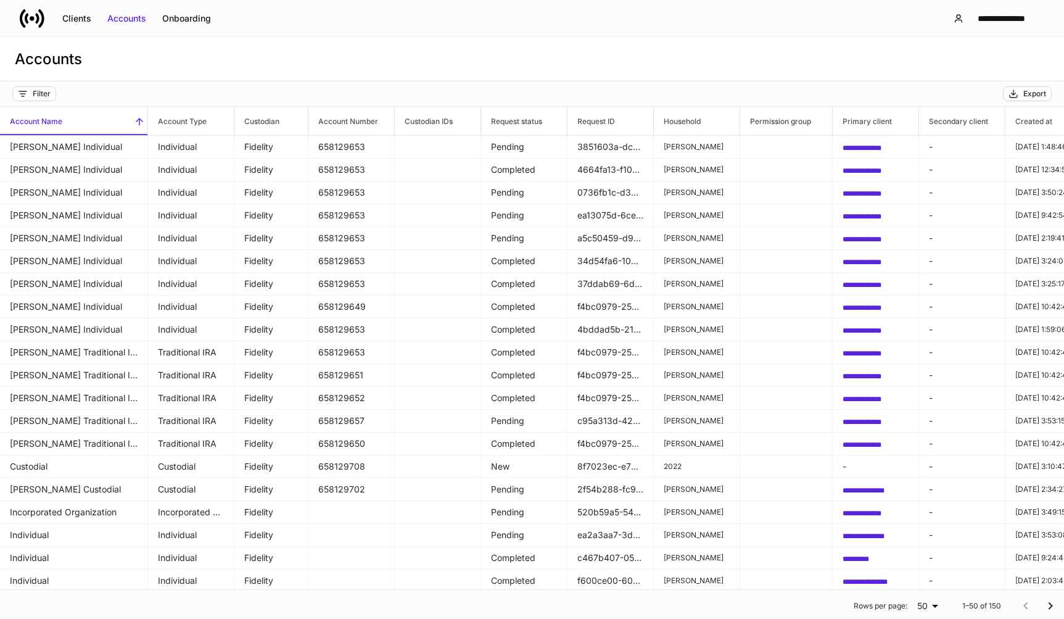
click at [167, 599] on div "Rows per page: 50 ** 1–50 of 150" at bounding box center [532, 606] width 1064 height 32
drag, startPoint x: 260, startPoint y: 120, endPoint x: 369, endPoint y: 120, distance: 109.2
click at [369, 120] on tr "Account Name Account Type Custodian Account Number Custodian IDs Request status…" at bounding box center [873, 121] width 1746 height 29
drag, startPoint x: 346, startPoint y: 117, endPoint x: 246, endPoint y: 115, distance: 100.6
click at [246, 115] on tr "Account Name Account Type Custodian Account Number Custodian IDs Request status…" at bounding box center [873, 121] width 1746 height 29
